Goal: Task Accomplishment & Management: Use online tool/utility

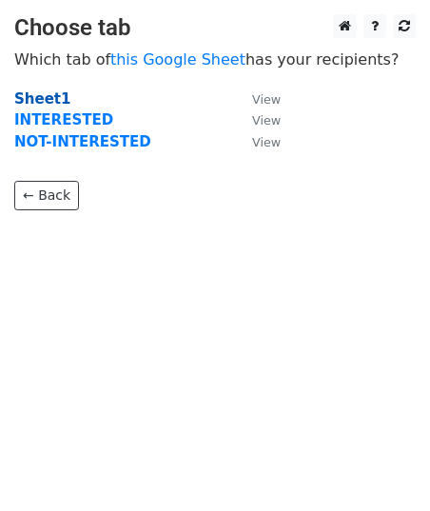
click at [38, 97] on strong "Sheet1" at bounding box center [42, 98] width 56 height 17
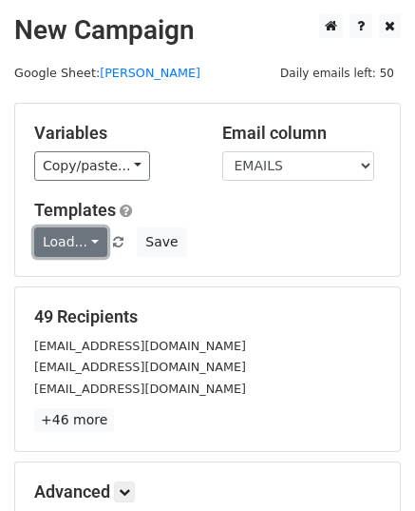
click at [70, 244] on link "Load..." at bounding box center [70, 241] width 73 height 29
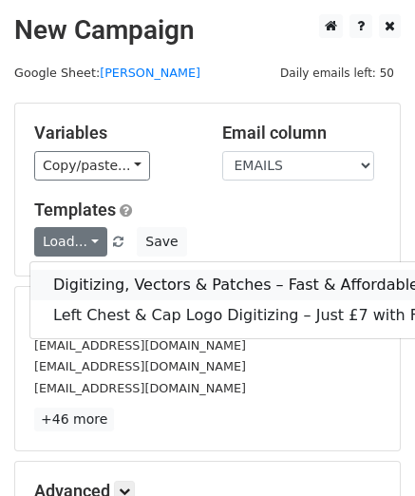
click at [123, 281] on link "Digitizing, Vectors & Patches – Fast & Affordable" at bounding box center [271, 285] width 483 height 30
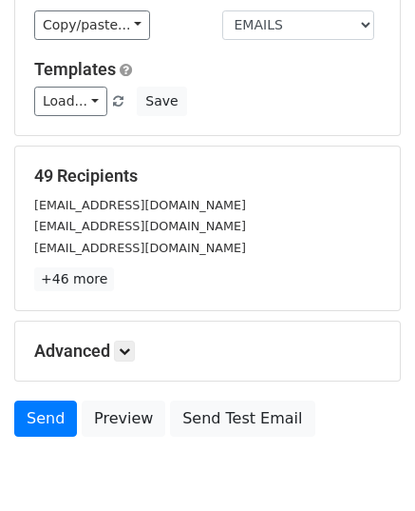
scroll to position [224, 0]
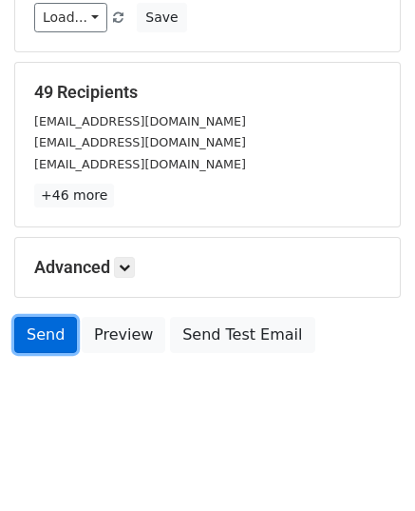
click at [52, 327] on link "Send" at bounding box center [45, 335] width 63 height 36
